Goal: Transaction & Acquisition: Purchase product/service

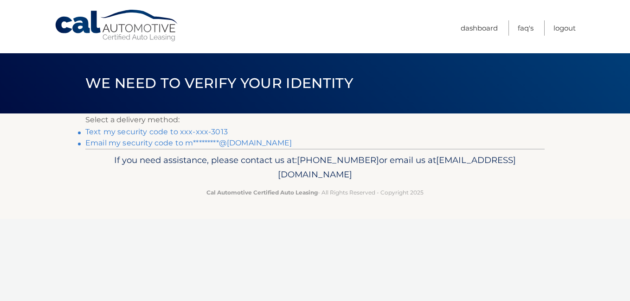
click at [134, 130] on link "Text my security code to xxx-xxx-3013" at bounding box center [156, 132] width 142 height 9
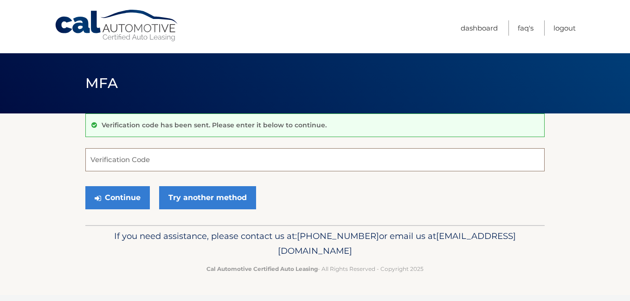
click at [120, 161] on input "Verification Code" at bounding box center [314, 159] width 459 height 23
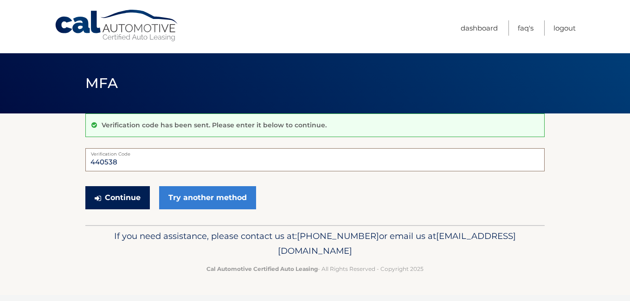
type input "440538"
click at [116, 190] on button "Continue" at bounding box center [117, 197] width 64 height 23
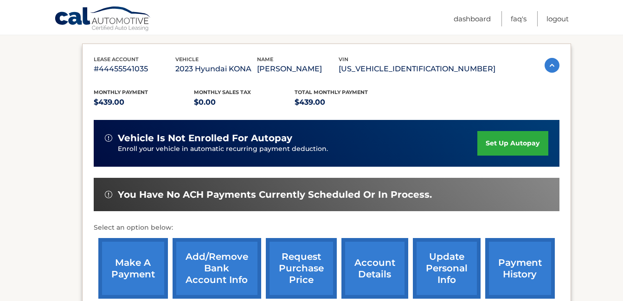
scroll to position [167, 0]
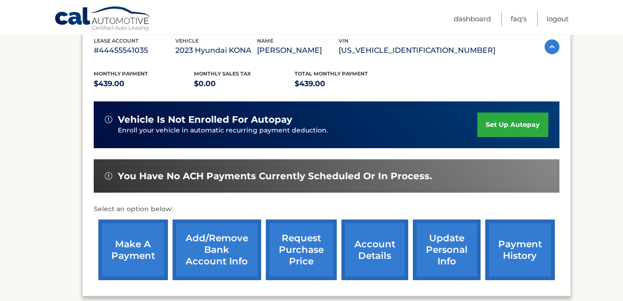
click at [135, 241] on link "make a payment" at bounding box center [133, 250] width 70 height 61
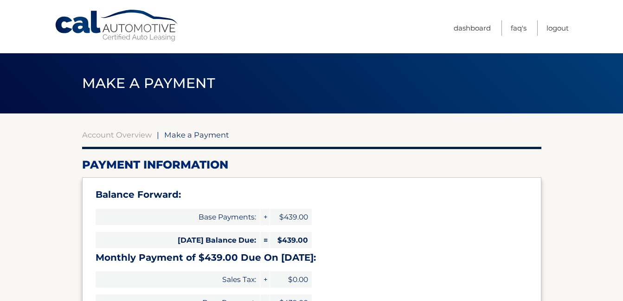
select select "YzU1ZDI3NDctNjliYS00NzFkLWIxNWItMzM0MjA4MGQwOWE5"
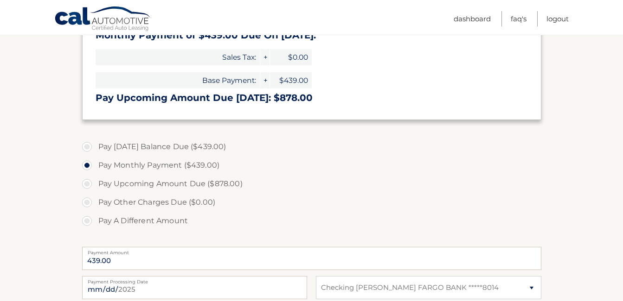
scroll to position [241, 0]
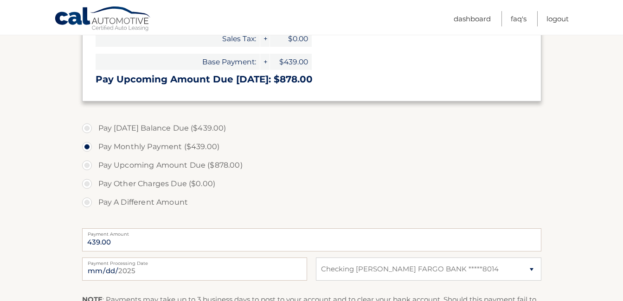
click at [188, 222] on div "Pay Today's Balance Due ($439.00) Pay Monthly Payment ($439.00) Pay Upcoming Am…" at bounding box center [311, 170] width 459 height 103
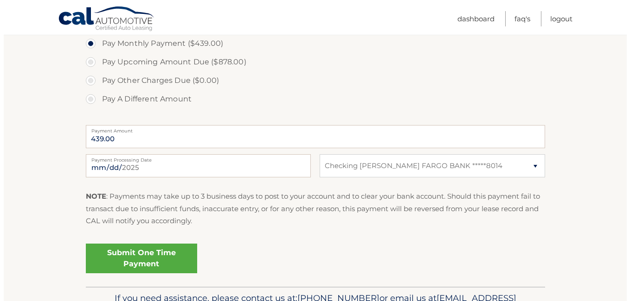
scroll to position [352, 0]
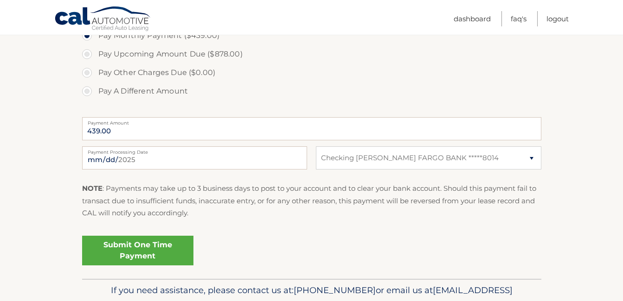
click at [131, 243] on link "Submit One Time Payment" at bounding box center [137, 251] width 111 height 30
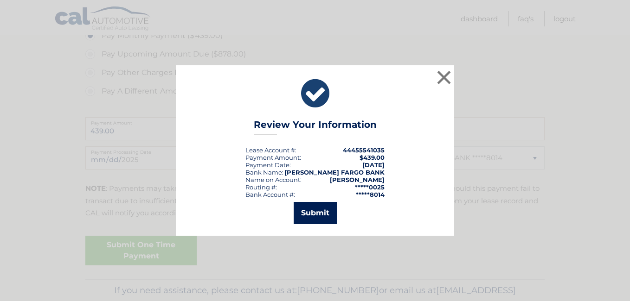
click at [312, 204] on button "Submit" at bounding box center [315, 213] width 43 height 22
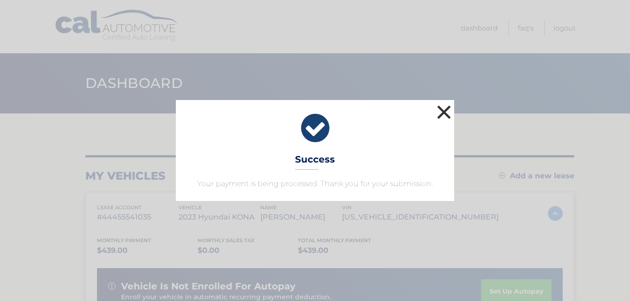
click at [443, 109] on button "×" at bounding box center [443, 112] width 19 height 19
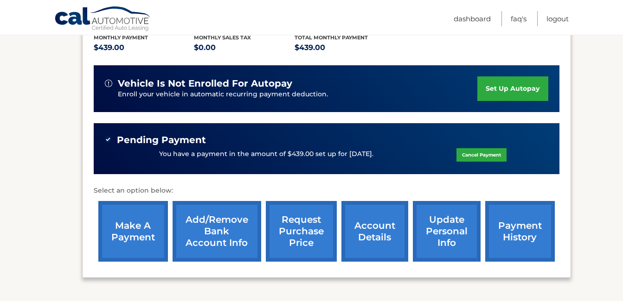
scroll to position [204, 0]
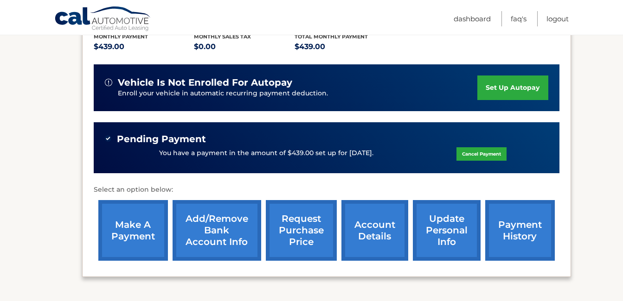
click at [307, 220] on link "request purchase price" at bounding box center [301, 230] width 71 height 61
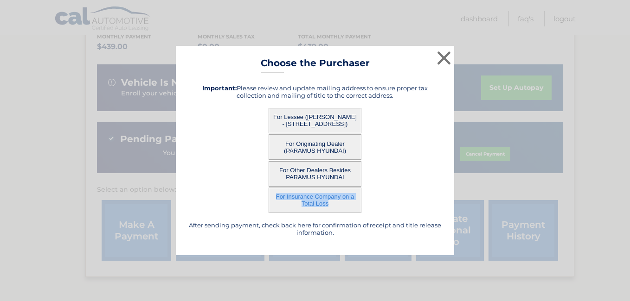
drag, startPoint x: 307, startPoint y: 220, endPoint x: 356, endPoint y: 168, distance: 70.9
click at [356, 168] on div "After sending payment, check back here for confirmation of receipt and title re…" at bounding box center [314, 160] width 255 height 167
drag, startPoint x: 356, startPoint y: 168, endPoint x: 446, endPoint y: 55, distance: 144.6
click at [446, 55] on button "×" at bounding box center [443, 58] width 19 height 19
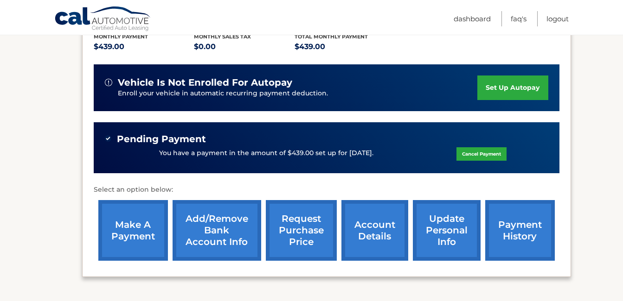
click at [521, 226] on link "payment history" at bounding box center [520, 230] width 70 height 61
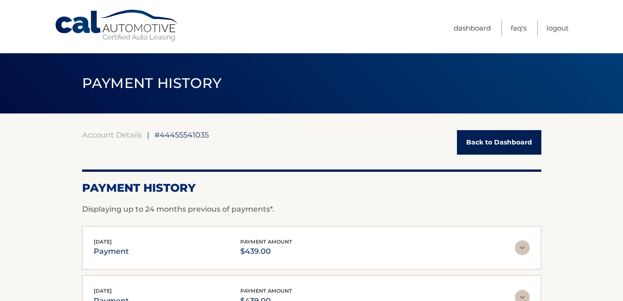
click at [496, 135] on link "Back to Dashboard" at bounding box center [499, 142] width 84 height 25
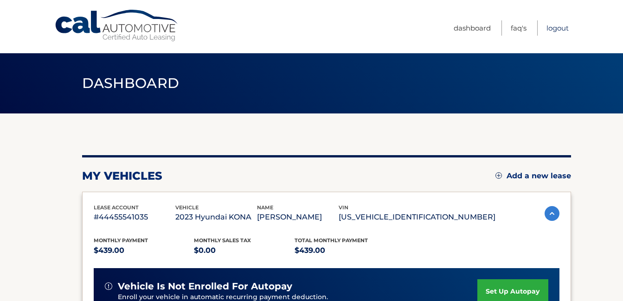
click at [556, 27] on link "Logout" at bounding box center [557, 27] width 22 height 15
